Goal: Information Seeking & Learning: Learn about a topic

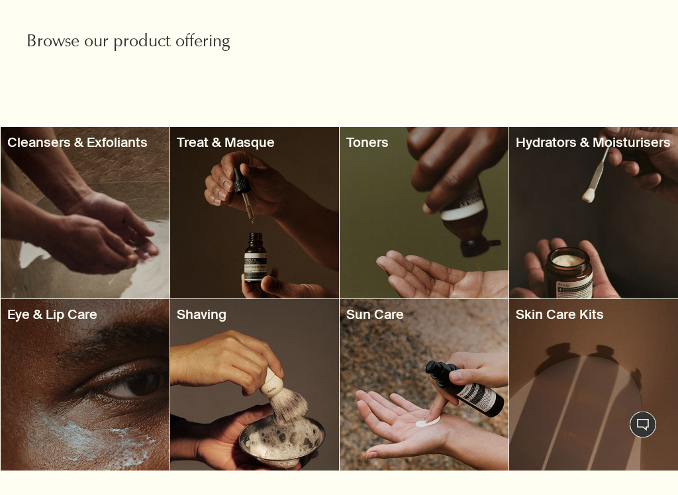
scroll to position [445, 0]
click at [93, 180] on div at bounding box center [85, 212] width 169 height 171
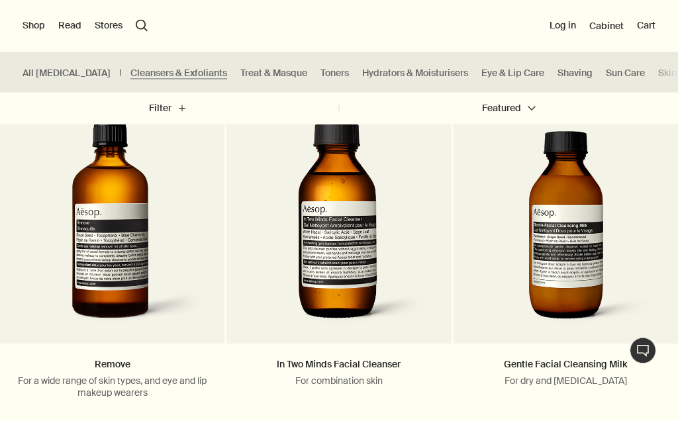
click at [55, 67] on link "All [MEDICAL_DATA]" at bounding box center [67, 73] width 88 height 13
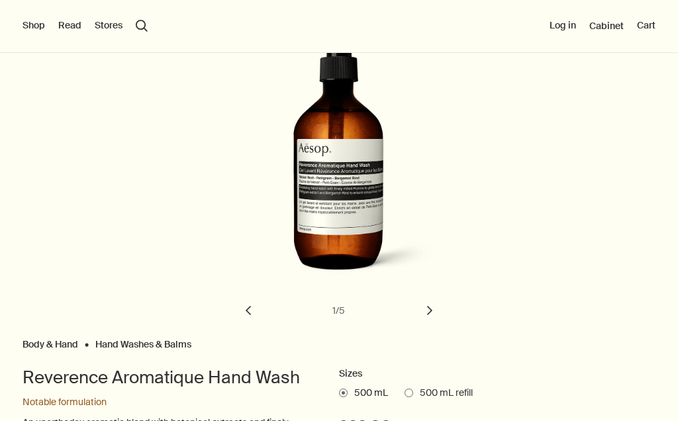
scroll to position [94, 0]
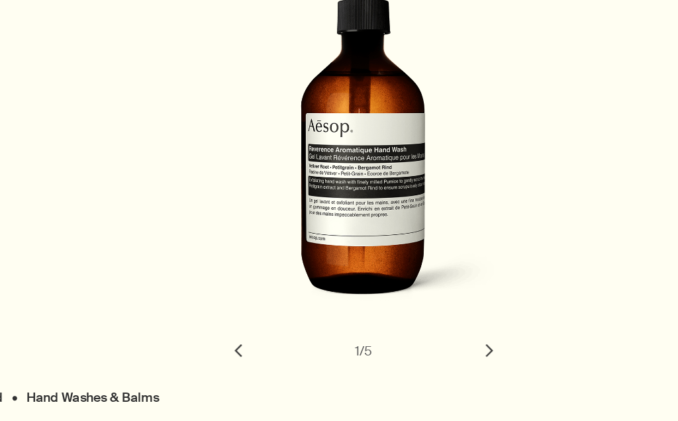
click at [415, 315] on button "chevron" at bounding box center [429, 329] width 29 height 29
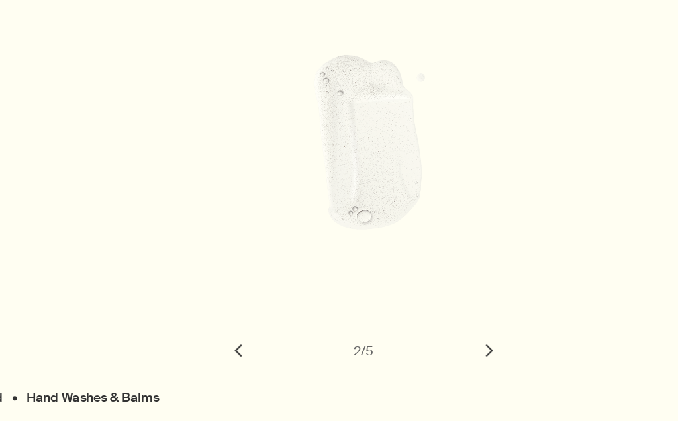
click at [415, 315] on button "chevron" at bounding box center [429, 329] width 29 height 29
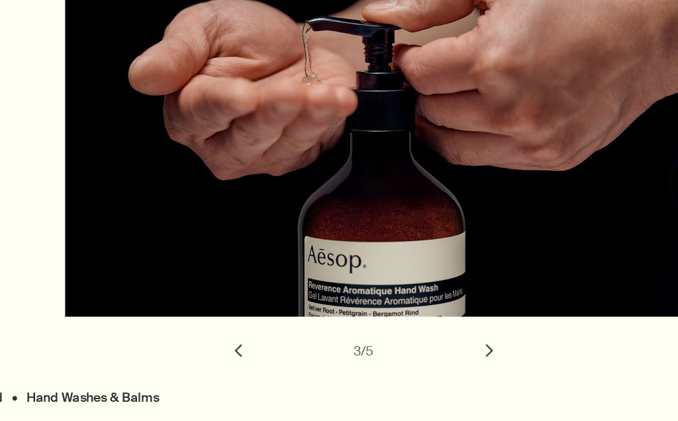
click at [415, 315] on button "chevron" at bounding box center [429, 329] width 29 height 29
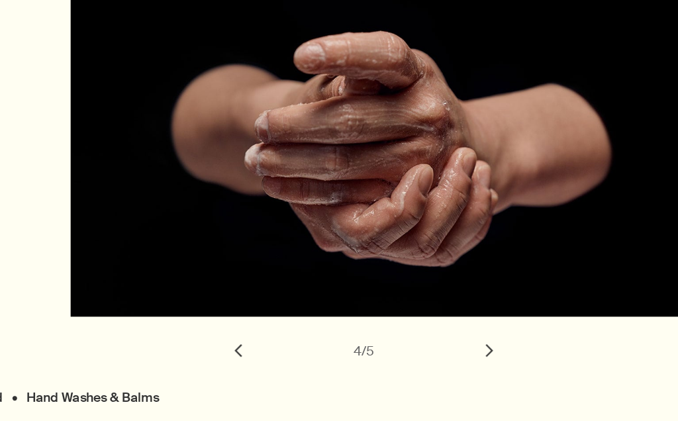
click at [415, 315] on button "chevron" at bounding box center [429, 329] width 29 height 29
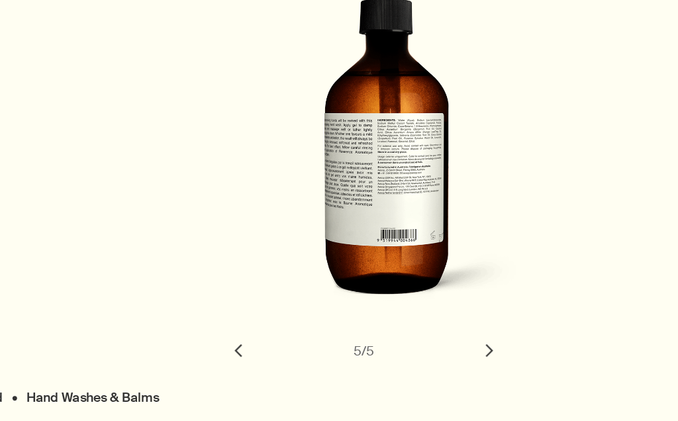
click at [415, 315] on button "chevron" at bounding box center [429, 329] width 29 height 29
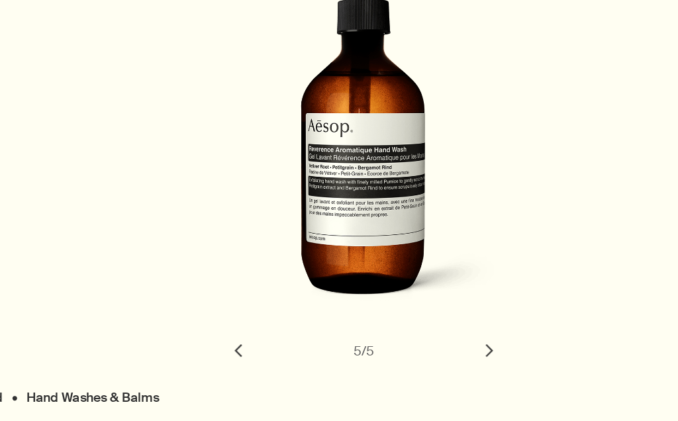
click at [415, 315] on button "chevron" at bounding box center [429, 329] width 29 height 29
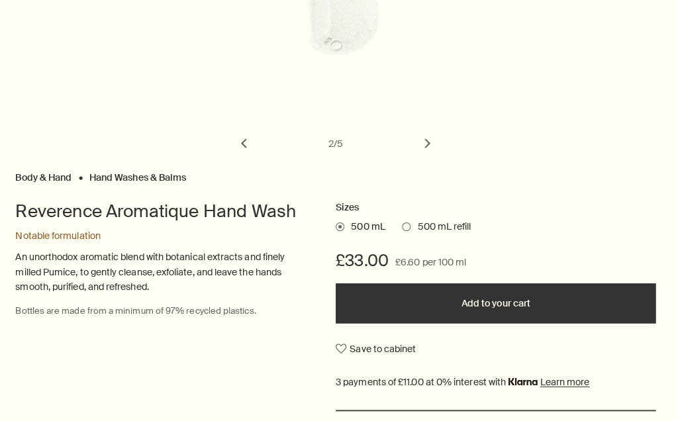
scroll to position [283, 0]
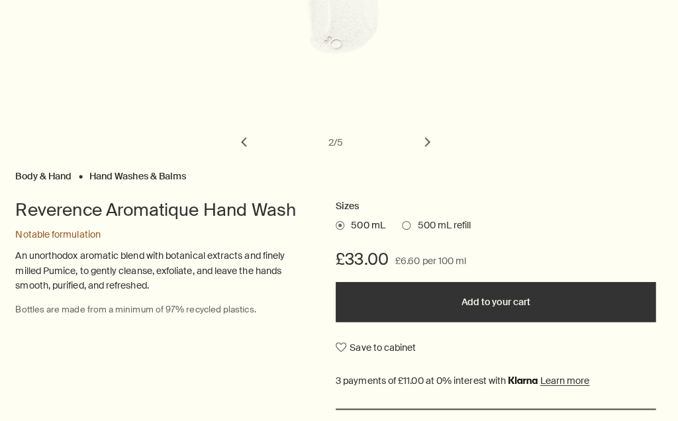
click at [404, 220] on span at bounding box center [408, 222] width 9 height 9
click at [404, 220] on input "500 mL refill" at bounding box center [404, 220] width 0 height 9
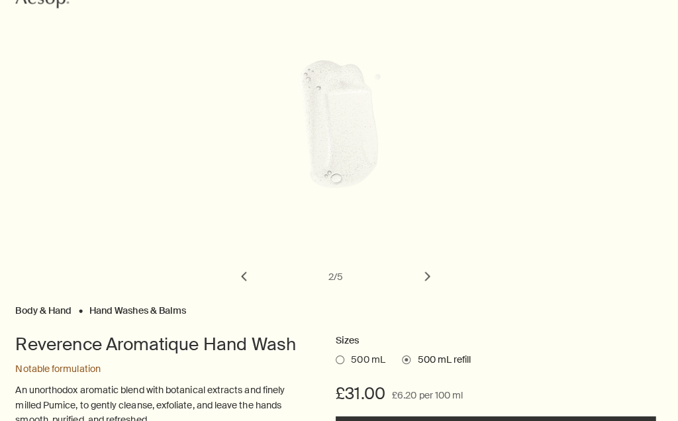
scroll to position [150, 0]
click at [422, 264] on button "chevron" at bounding box center [429, 273] width 29 height 29
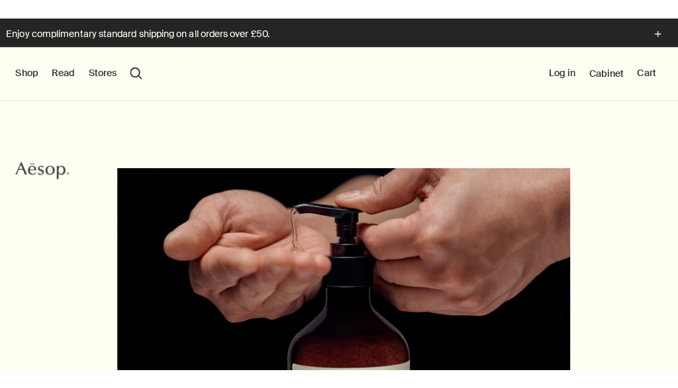
scroll to position [0, 0]
